Goal: Task Accomplishment & Management: Manage account settings

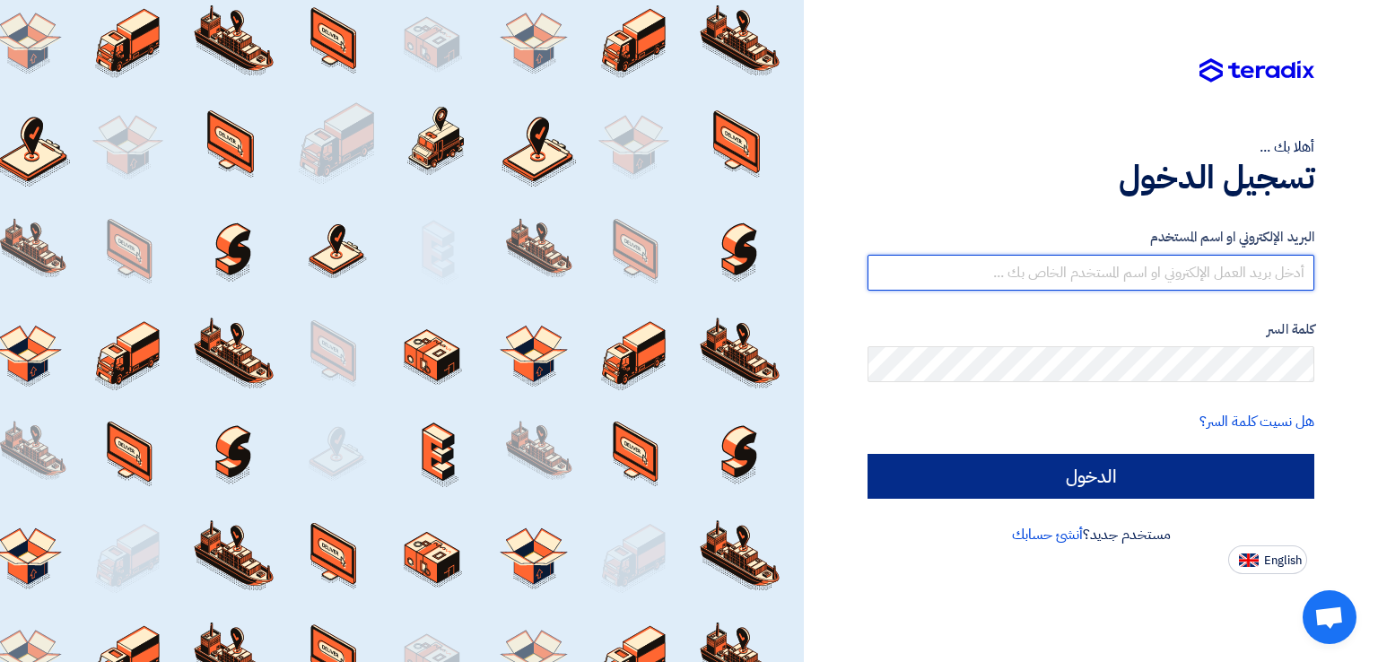
type input "[EMAIL_ADDRESS][DOMAIN_NAME]"
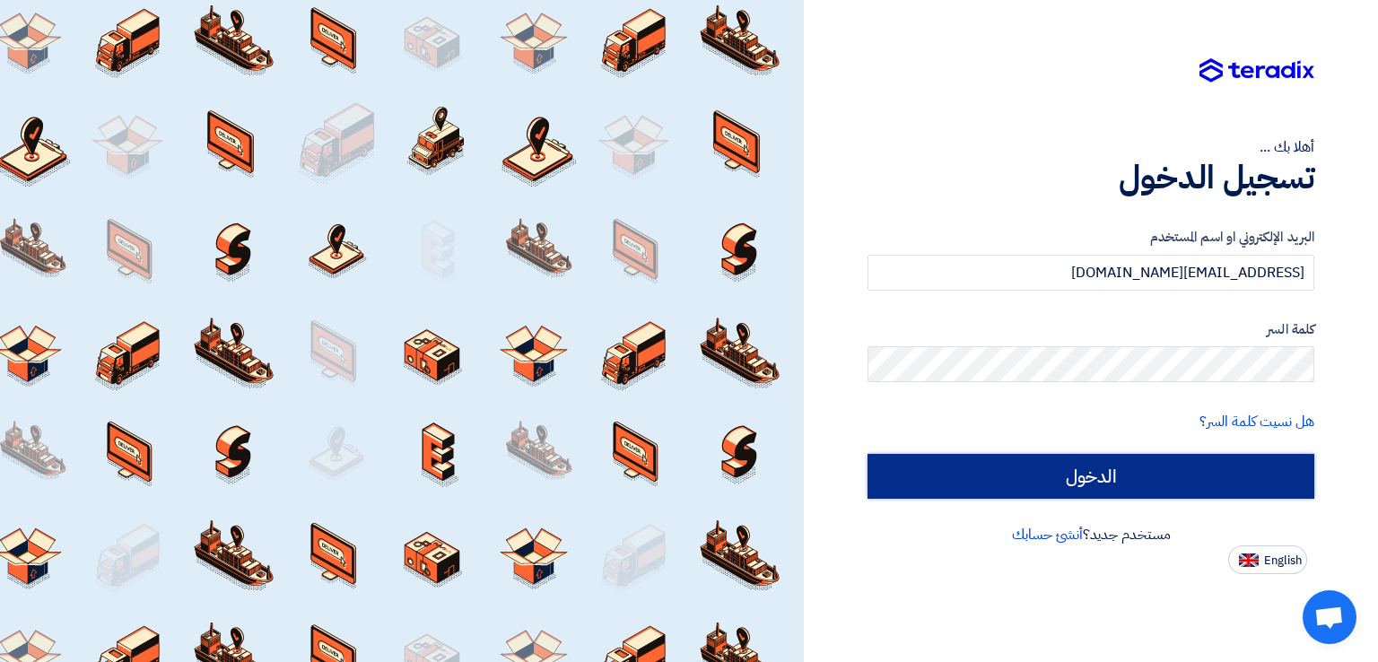
click at [1097, 482] on input "الدخول" at bounding box center [1091, 476] width 447 height 45
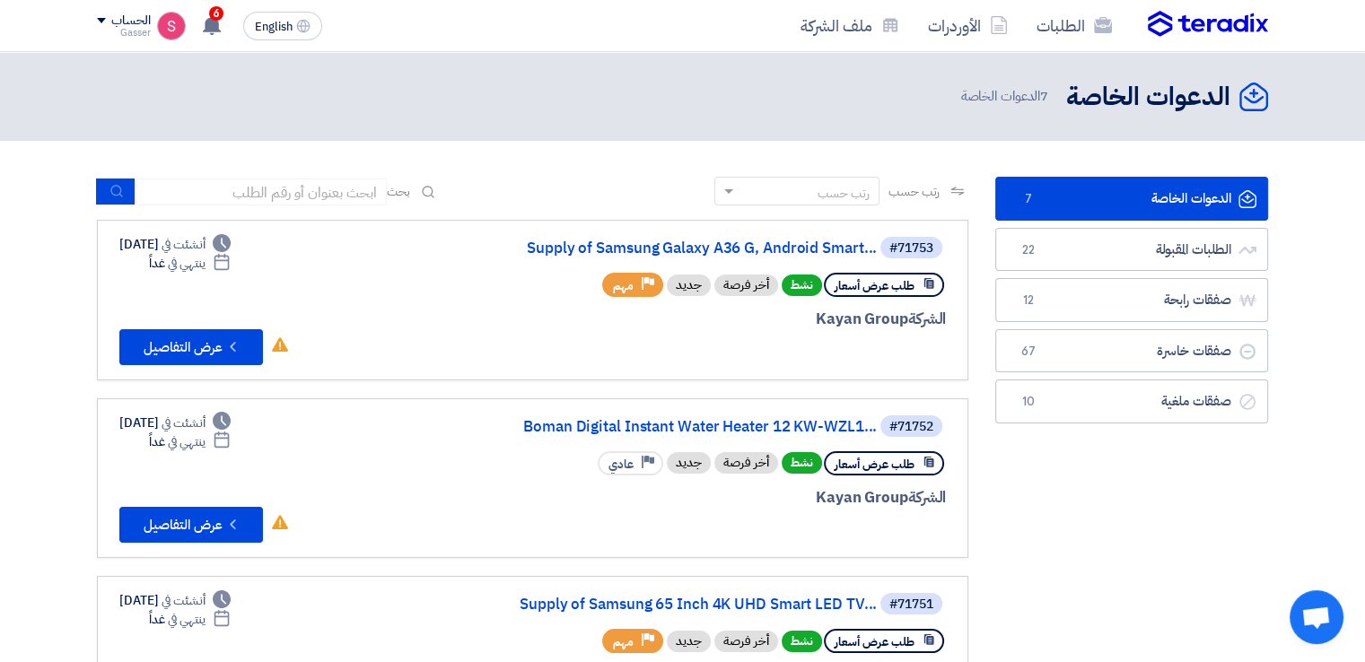
click at [1117, 206] on link "الدعوات الخاصة الدعوات الخاصة 7" at bounding box center [1131, 199] width 273 height 44
click at [660, 242] on link "Supply of Samsung Galaxy A36 G, Android Smart..." at bounding box center [697, 248] width 359 height 16
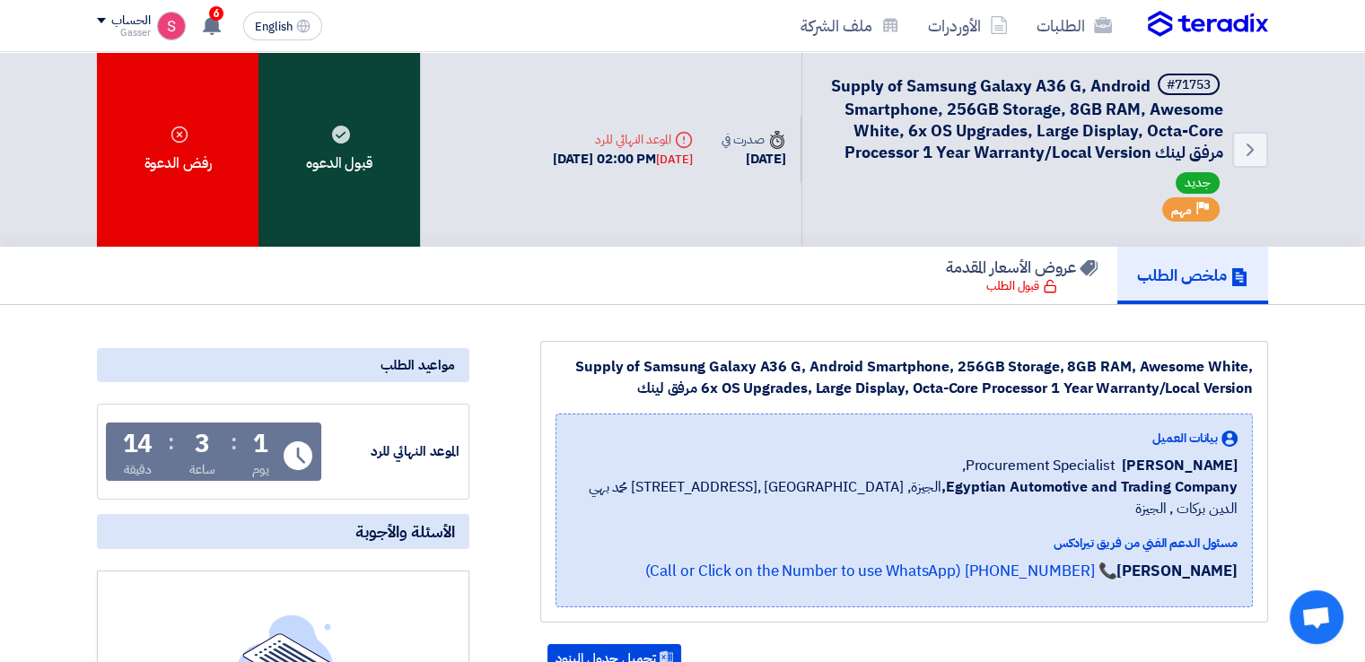
click at [378, 167] on div "قبول الدعوه" at bounding box center [339, 149] width 162 height 195
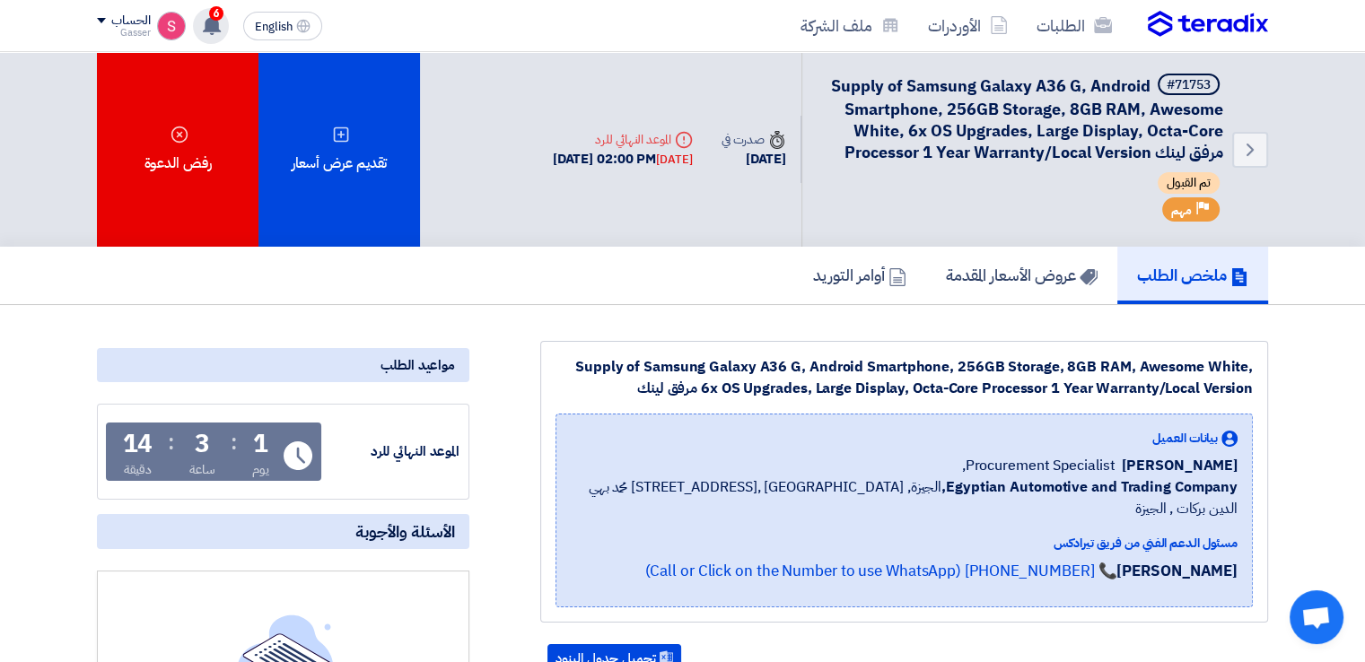
click at [205, 31] on use at bounding box center [212, 25] width 18 height 20
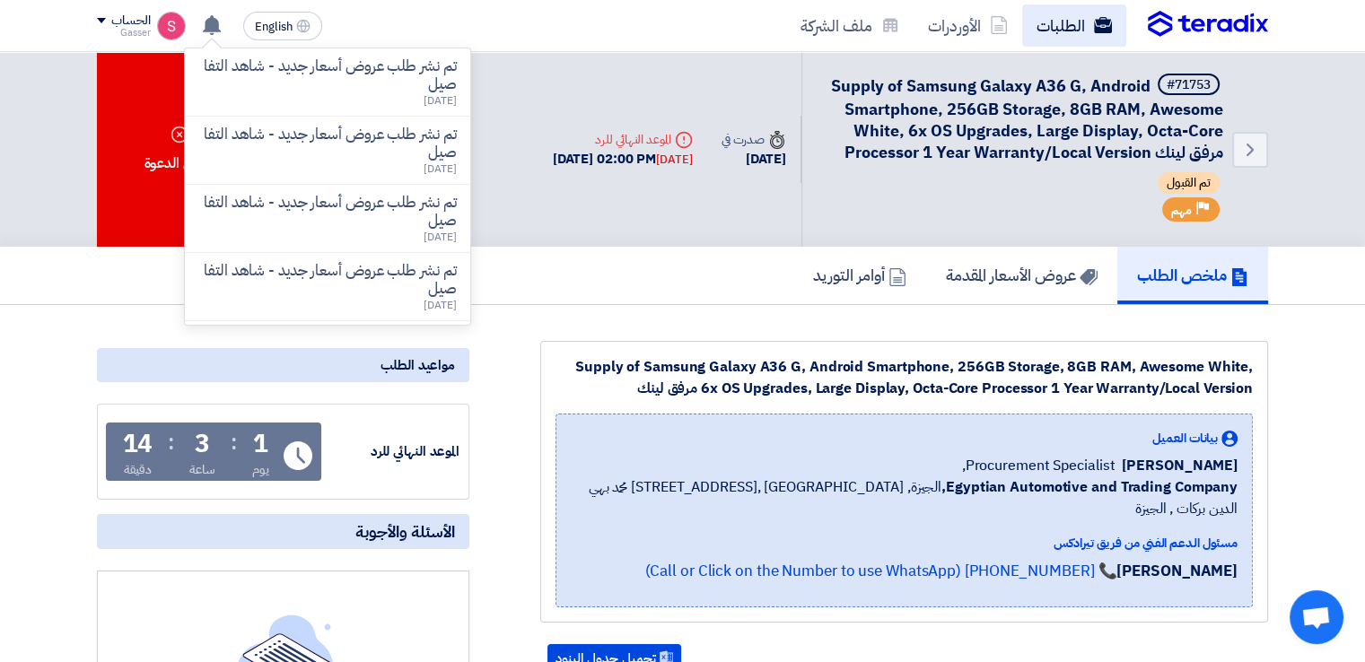
click at [1049, 23] on link "الطلبات" at bounding box center [1074, 25] width 104 height 42
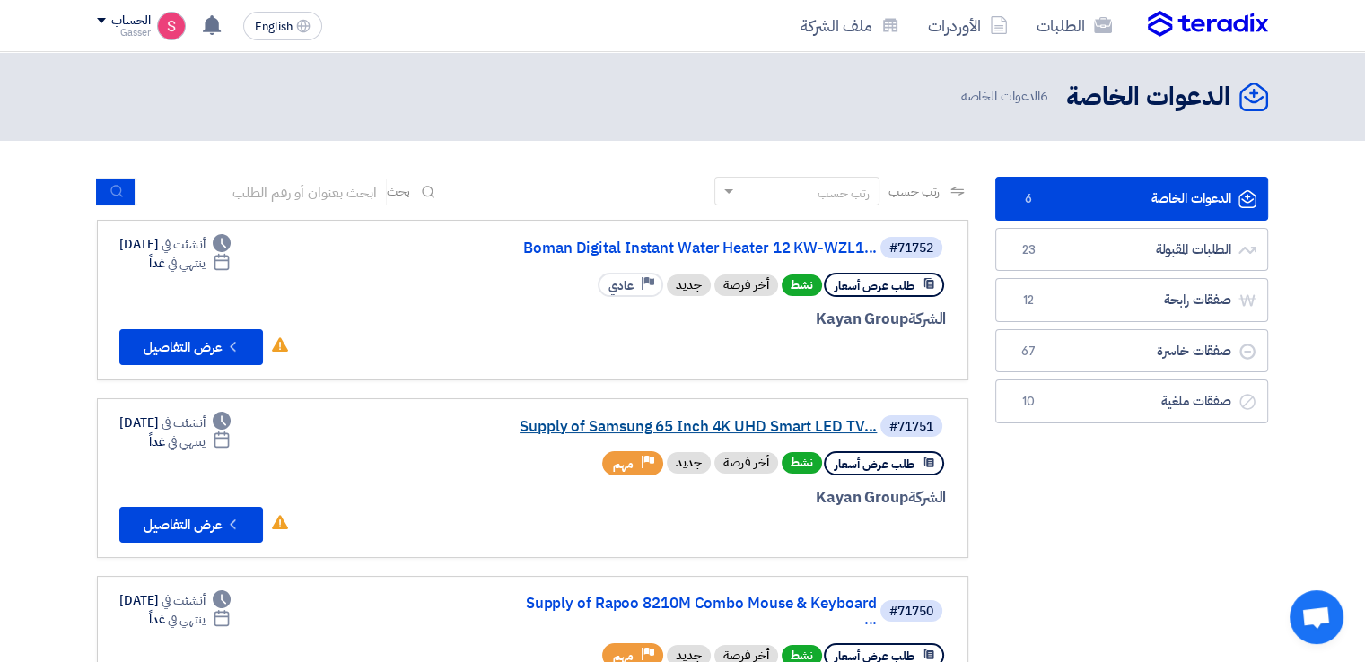
click at [793, 419] on link "Supply of Samsung 65 Inch 4K UHD Smart LED TV..." at bounding box center [697, 427] width 359 height 16
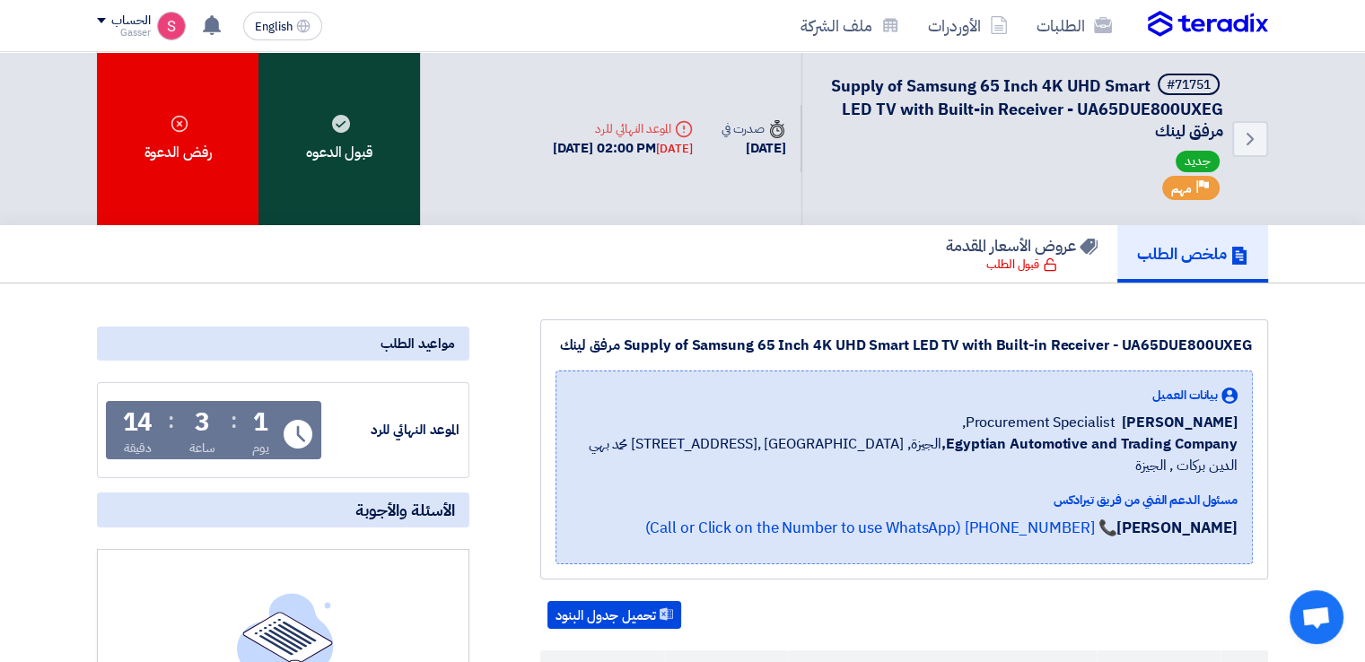
click at [340, 138] on div "قبول الدعوه" at bounding box center [339, 138] width 162 height 173
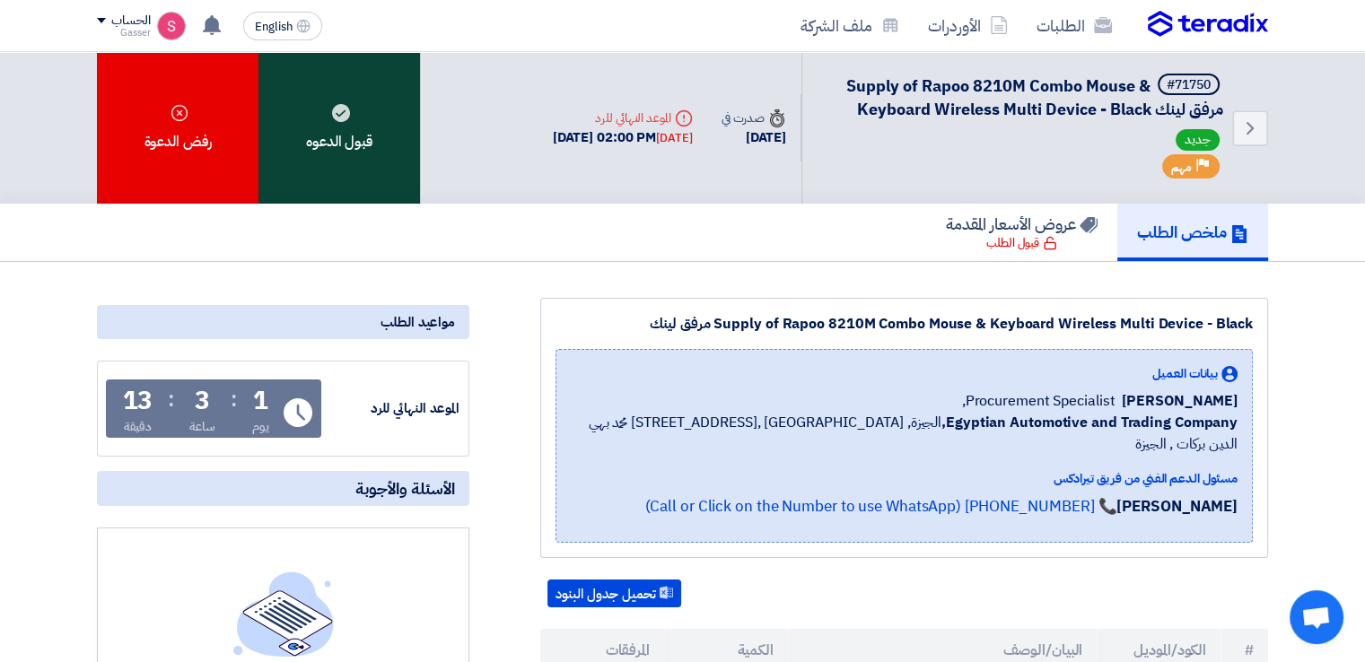
click at [366, 135] on div "قبول الدعوه" at bounding box center [339, 128] width 162 height 152
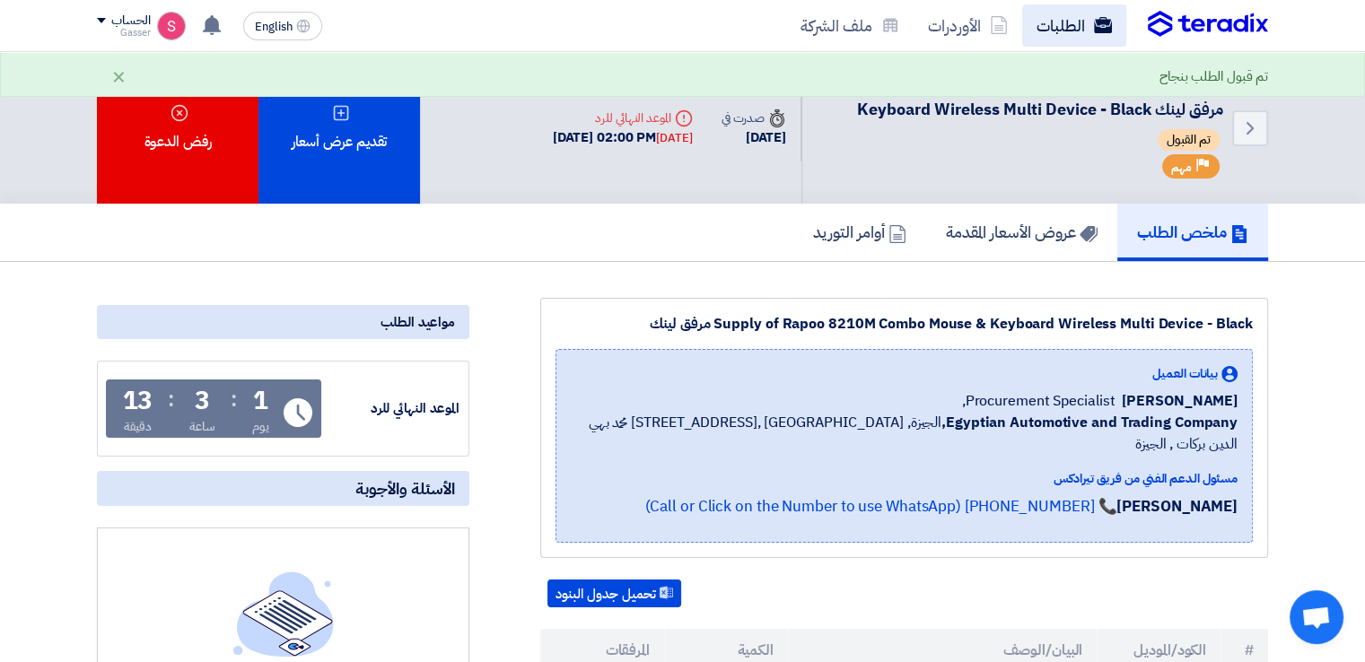
click at [1084, 31] on link "الطلبات" at bounding box center [1074, 25] width 104 height 42
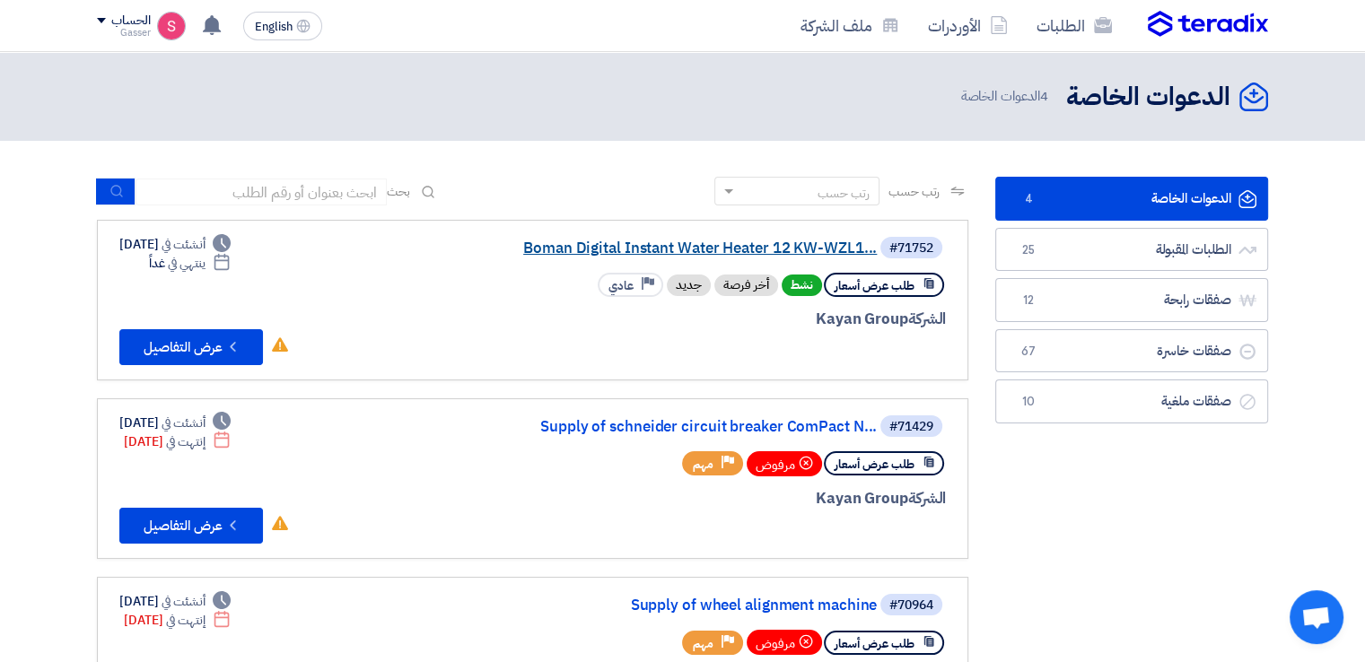
click at [685, 240] on link "Boman Digital Instant Water Heater 12 KW-WZL1..." at bounding box center [697, 248] width 359 height 16
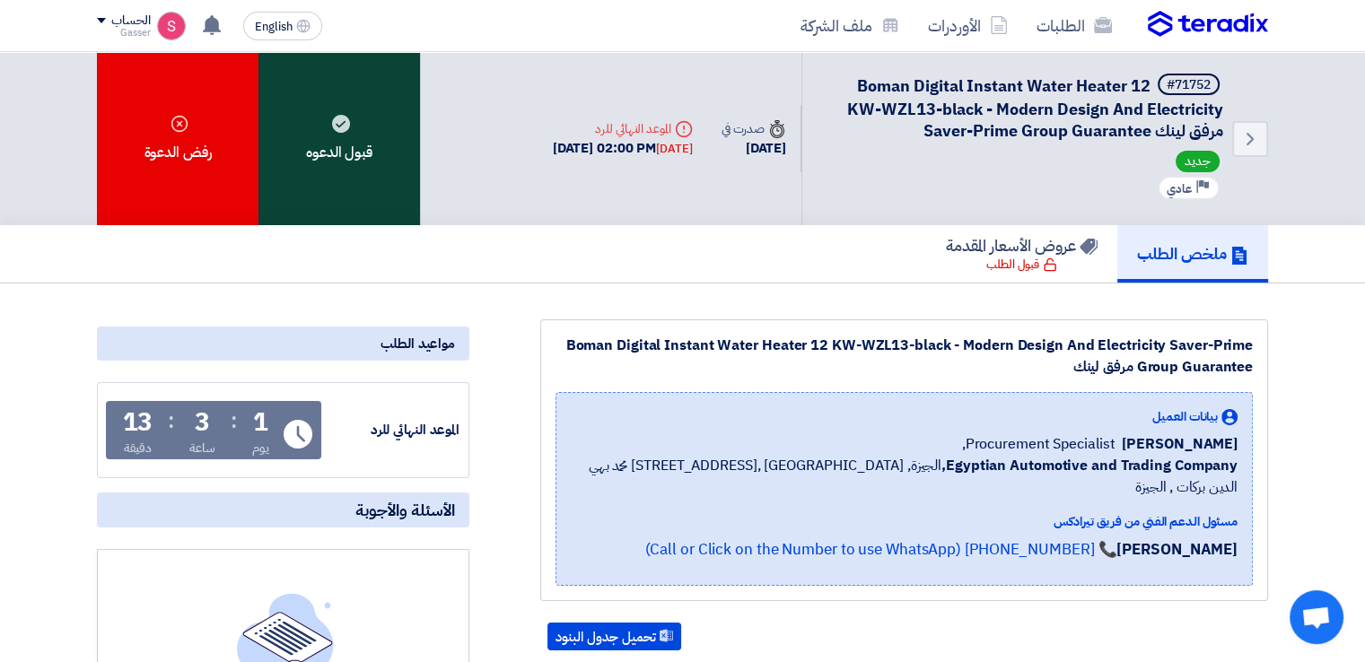
click at [371, 184] on div "قبول الدعوه" at bounding box center [339, 138] width 162 height 173
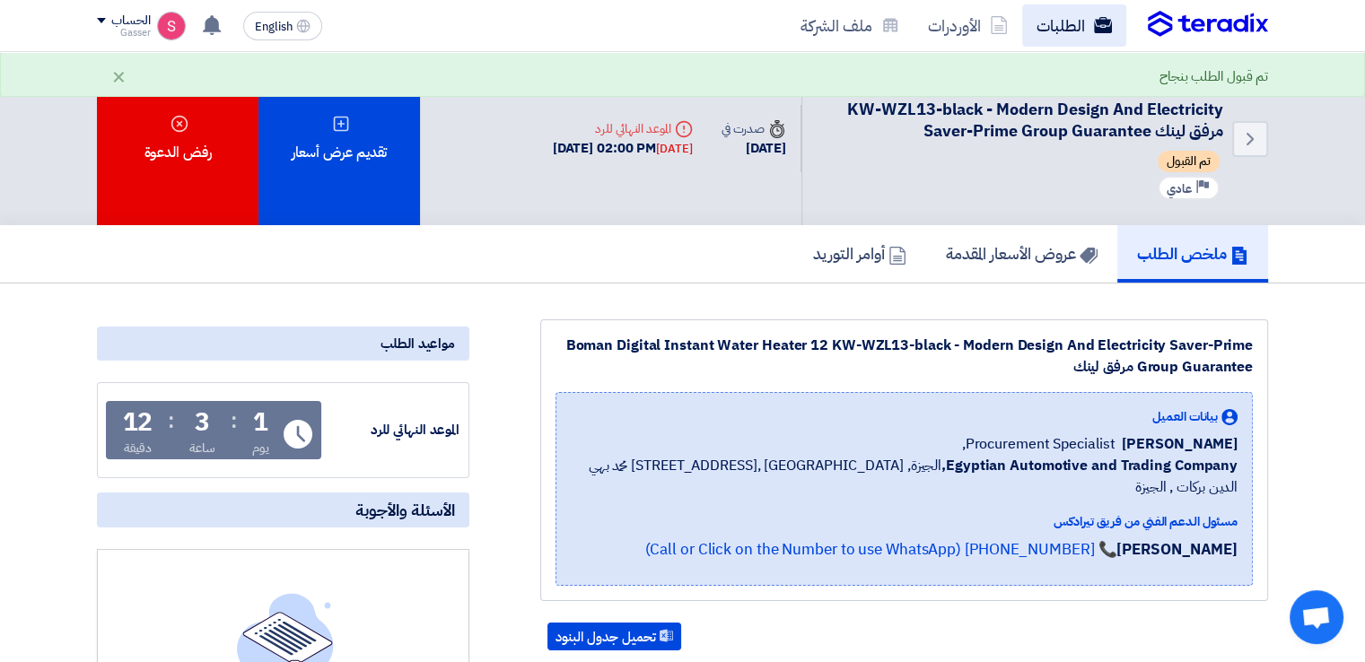
click at [1053, 24] on link "الطلبات" at bounding box center [1074, 25] width 104 height 42
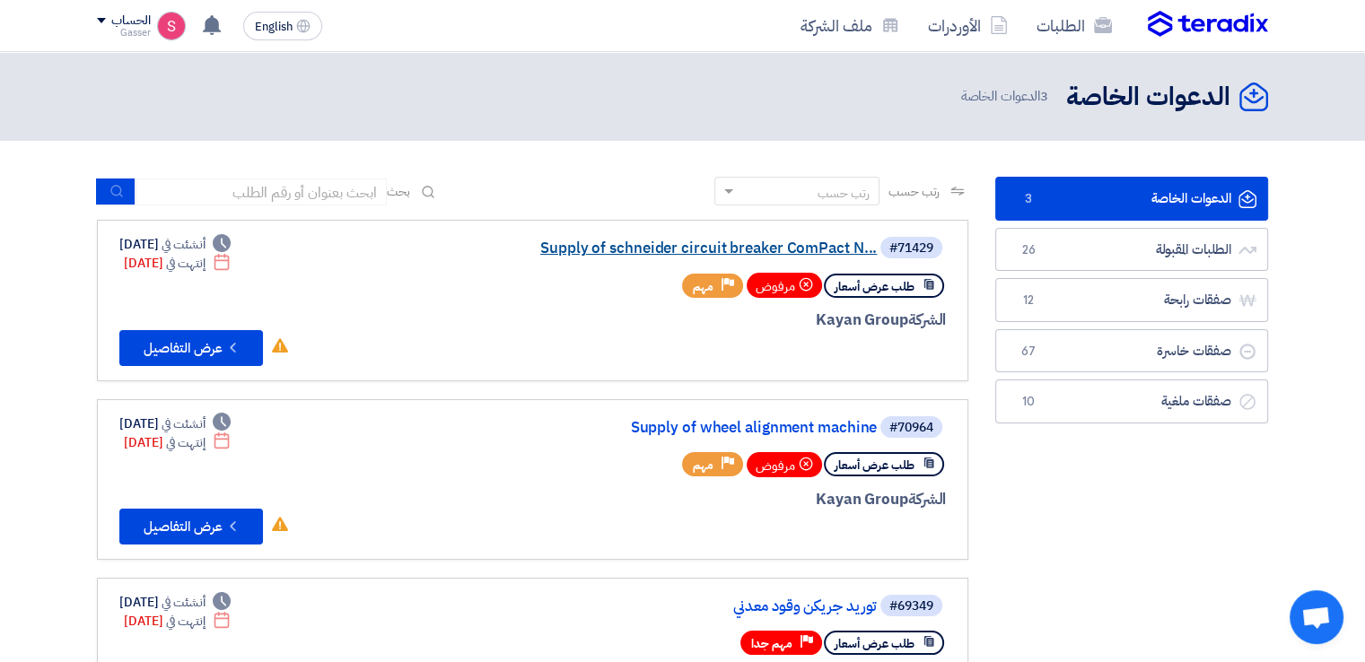
click at [747, 245] on link "Supply of schneider circuit breaker ComPact N..." at bounding box center [697, 248] width 359 height 16
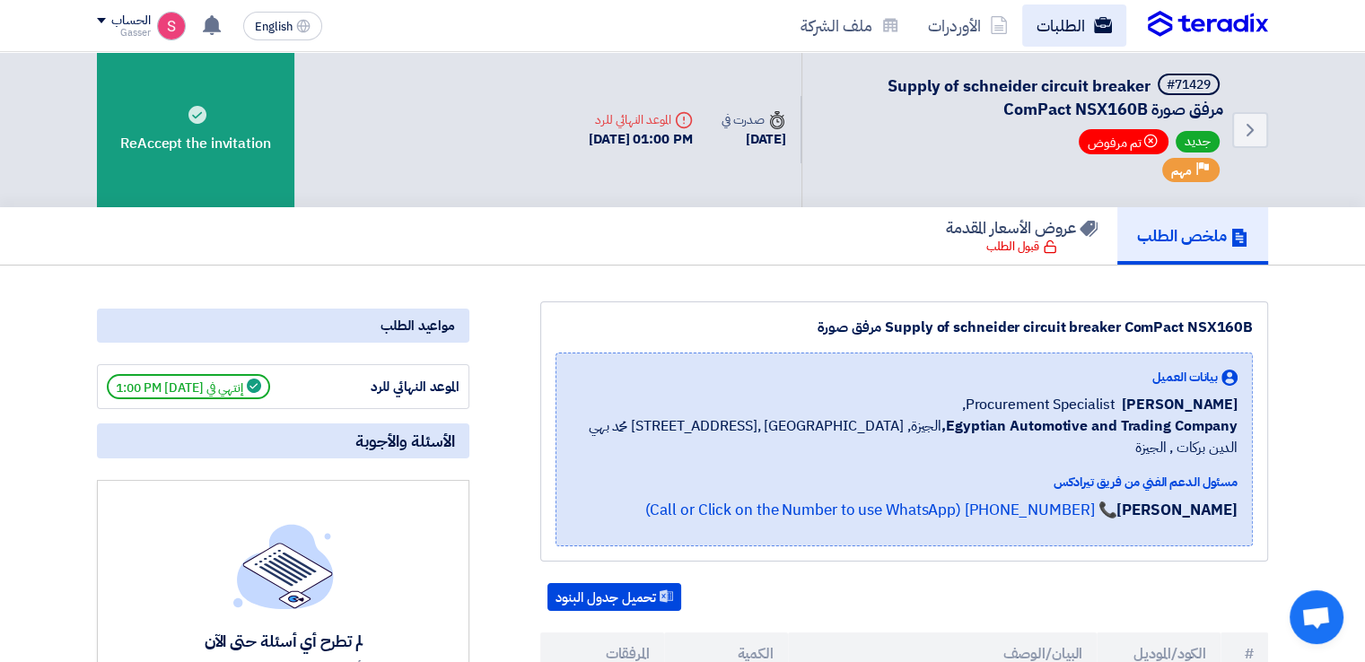
click at [1070, 31] on link "الطلبات" at bounding box center [1074, 25] width 104 height 42
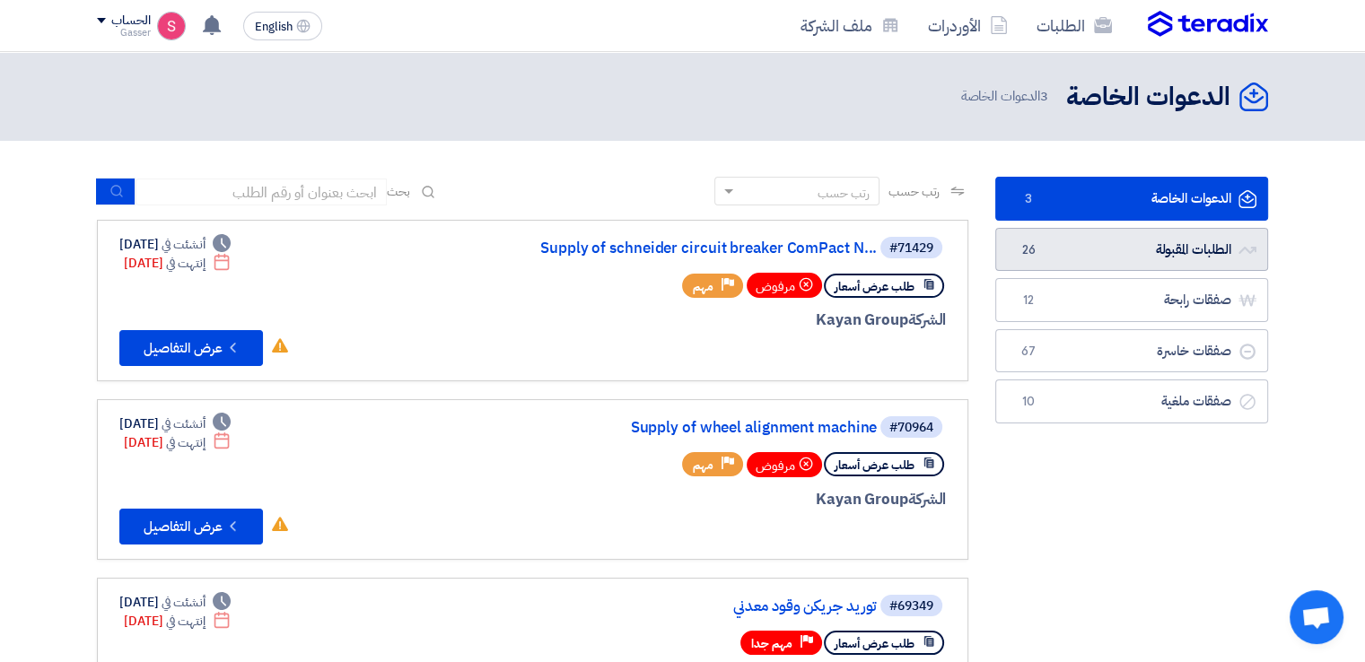
click at [1088, 259] on link "الطلبات المقبولة الطلبات المقبولة 26" at bounding box center [1131, 250] width 273 height 44
